Goal: Check status: Check status

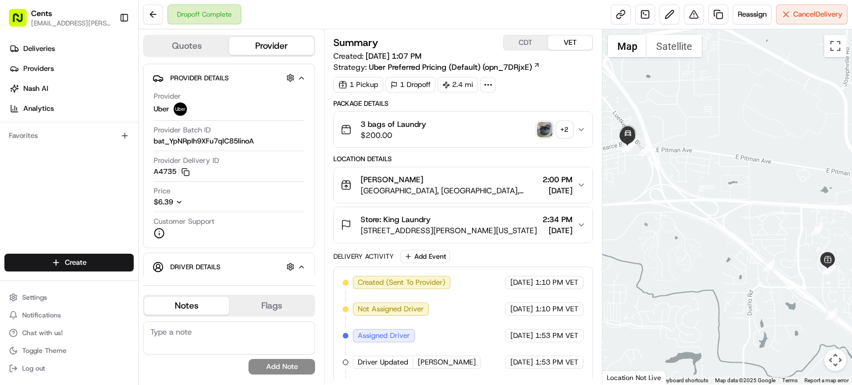
click at [546, 128] on img "button" at bounding box center [545, 130] width 16 height 16
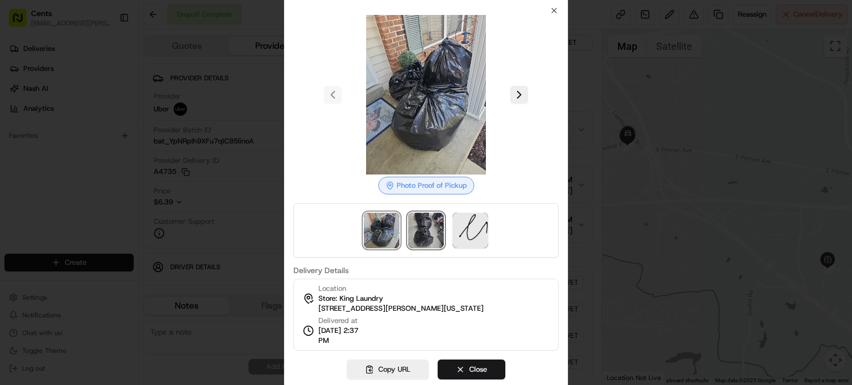
click at [432, 232] on img at bounding box center [425, 230] width 35 height 35
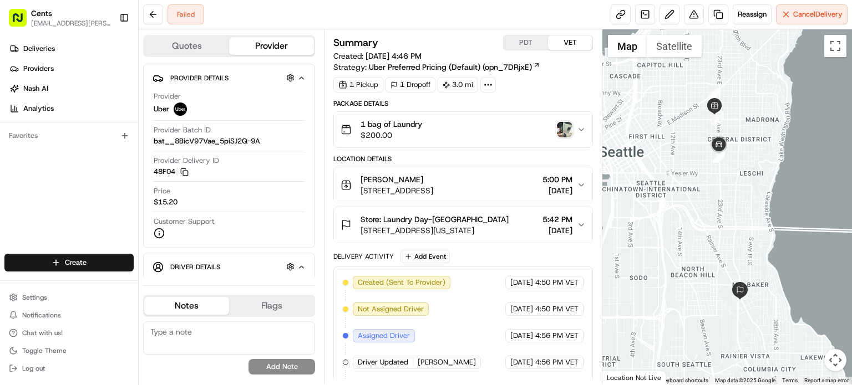
click at [568, 130] on img "button" at bounding box center [565, 130] width 16 height 16
